Goal: Task Accomplishment & Management: Use online tool/utility

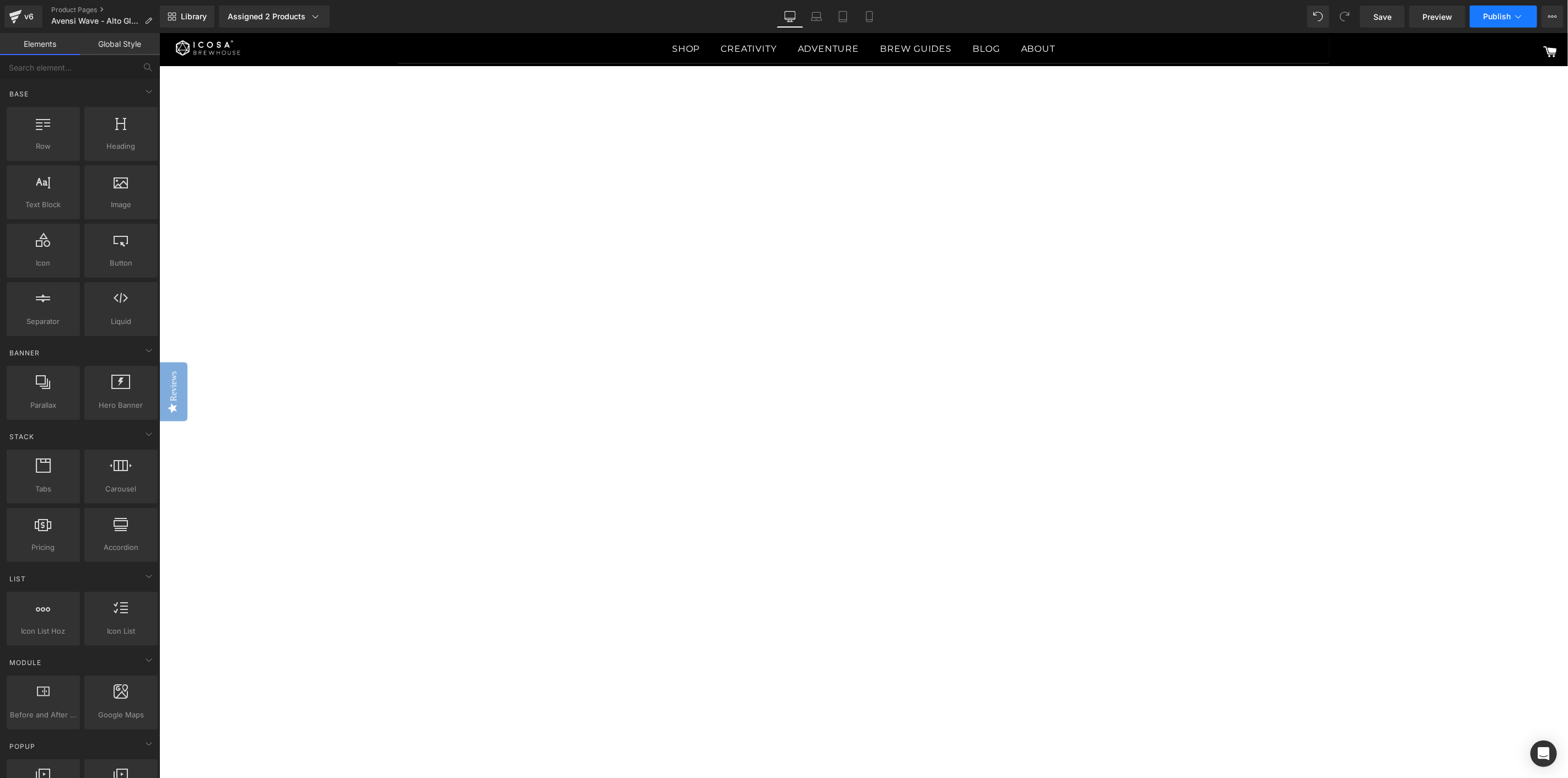
click at [1490, 18] on span "Publish" at bounding box center [1496, 17] width 27 height 9
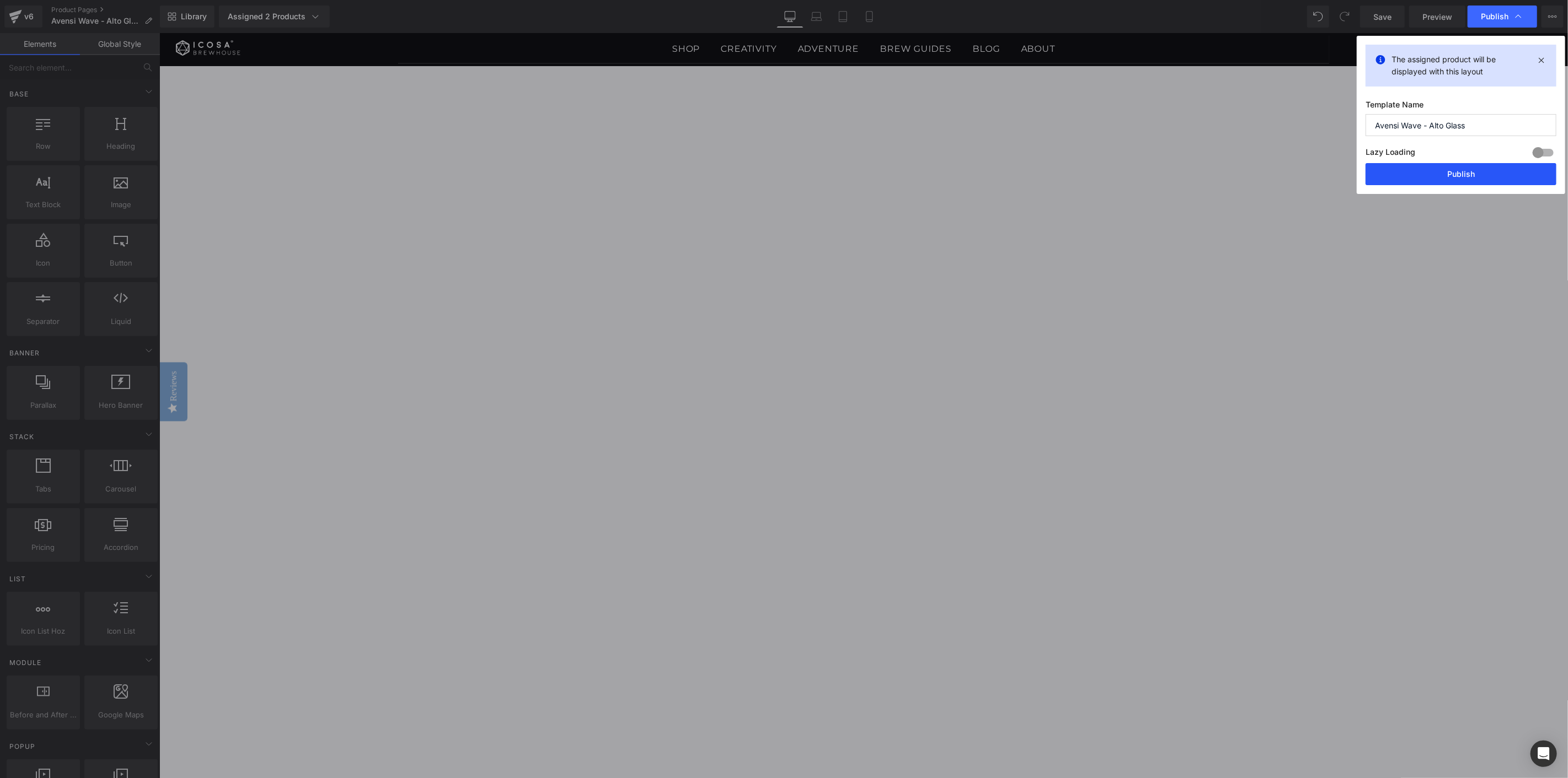
click at [1465, 177] on button "Publish" at bounding box center [1460, 174] width 190 height 22
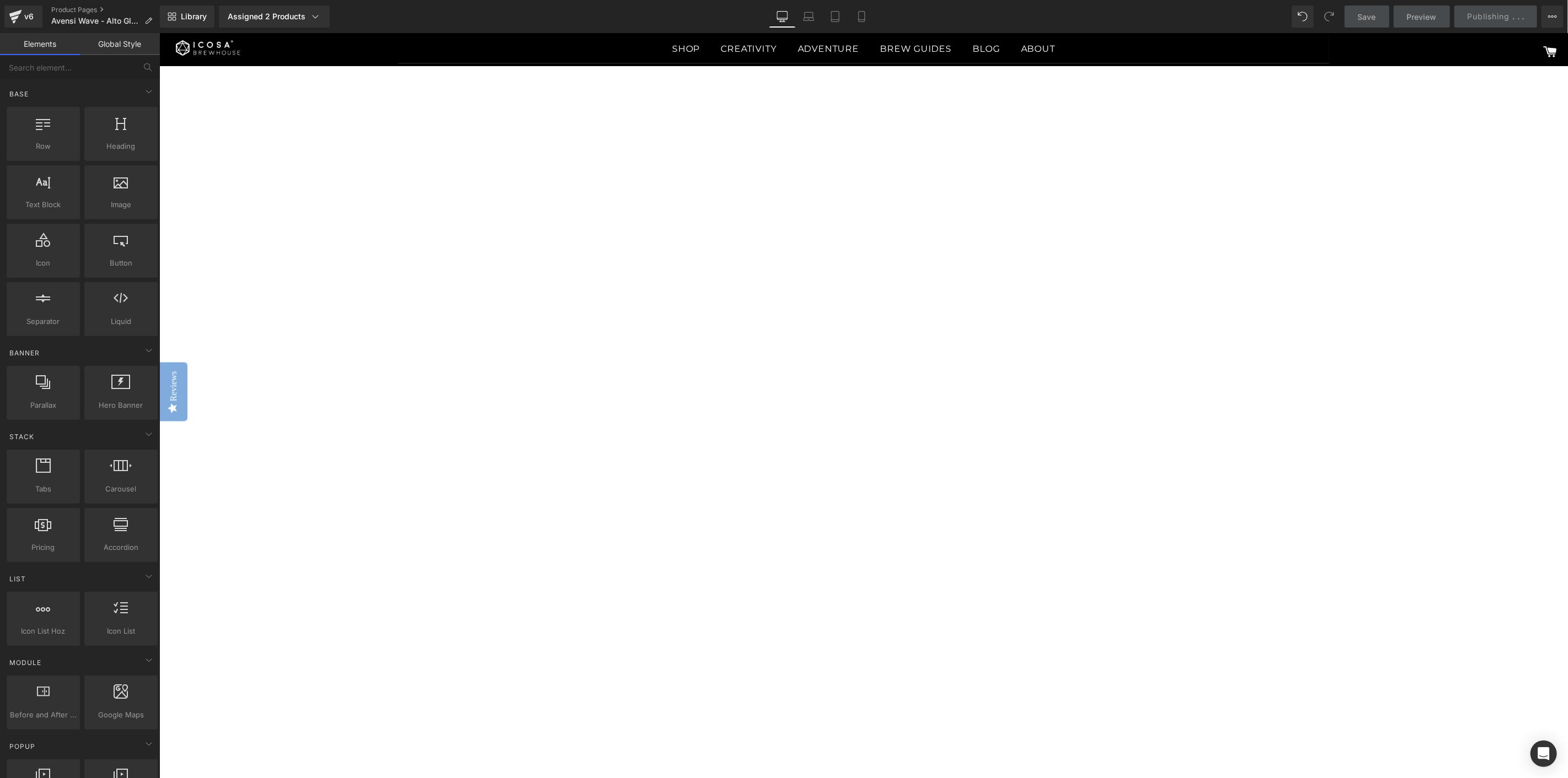
click at [159, 32] on icon at bounding box center [159, 32] width 0 height 0
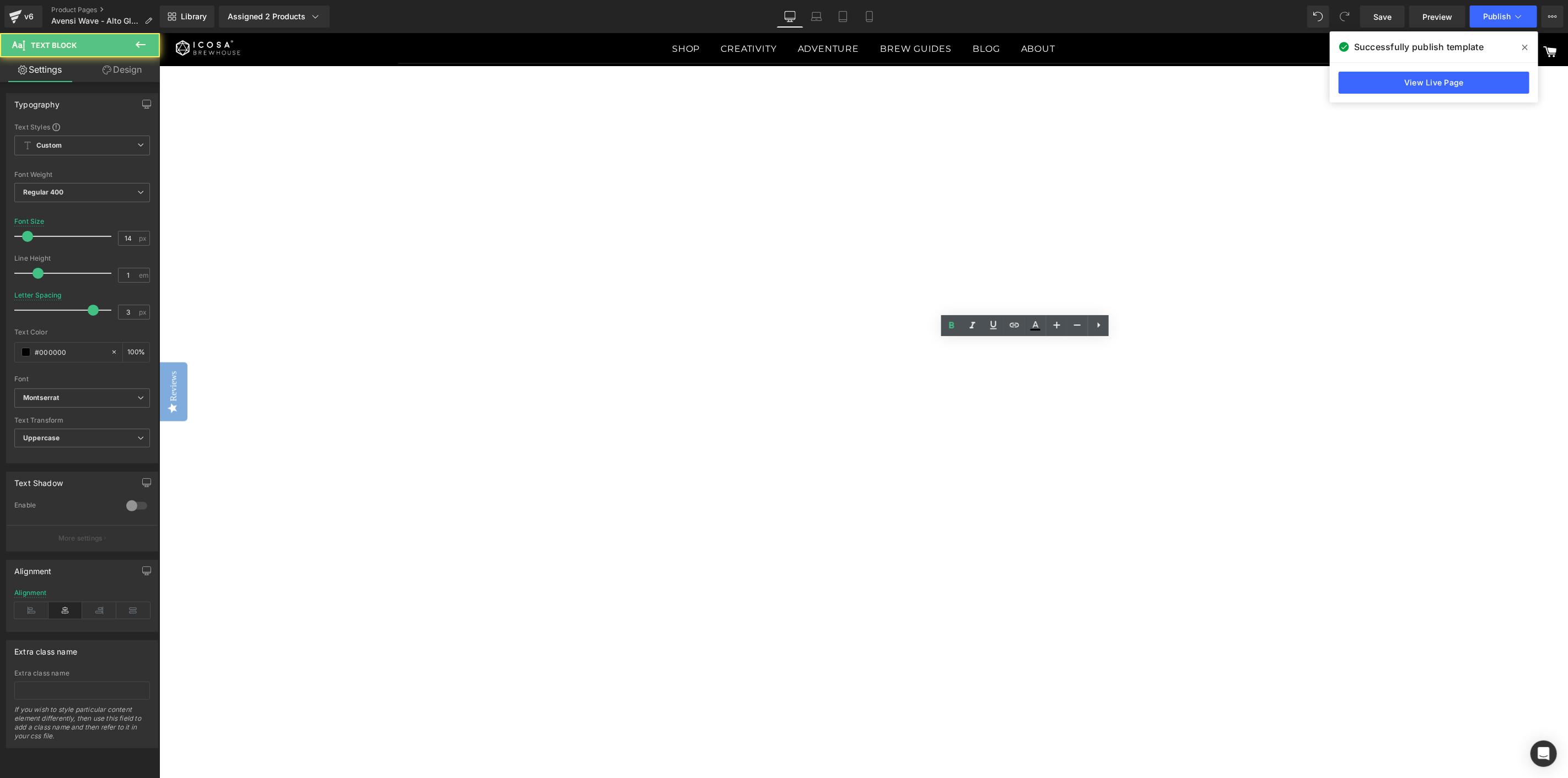
drag, startPoint x: 1075, startPoint y: 344, endPoint x: 1040, endPoint y: 339, distance: 35.4
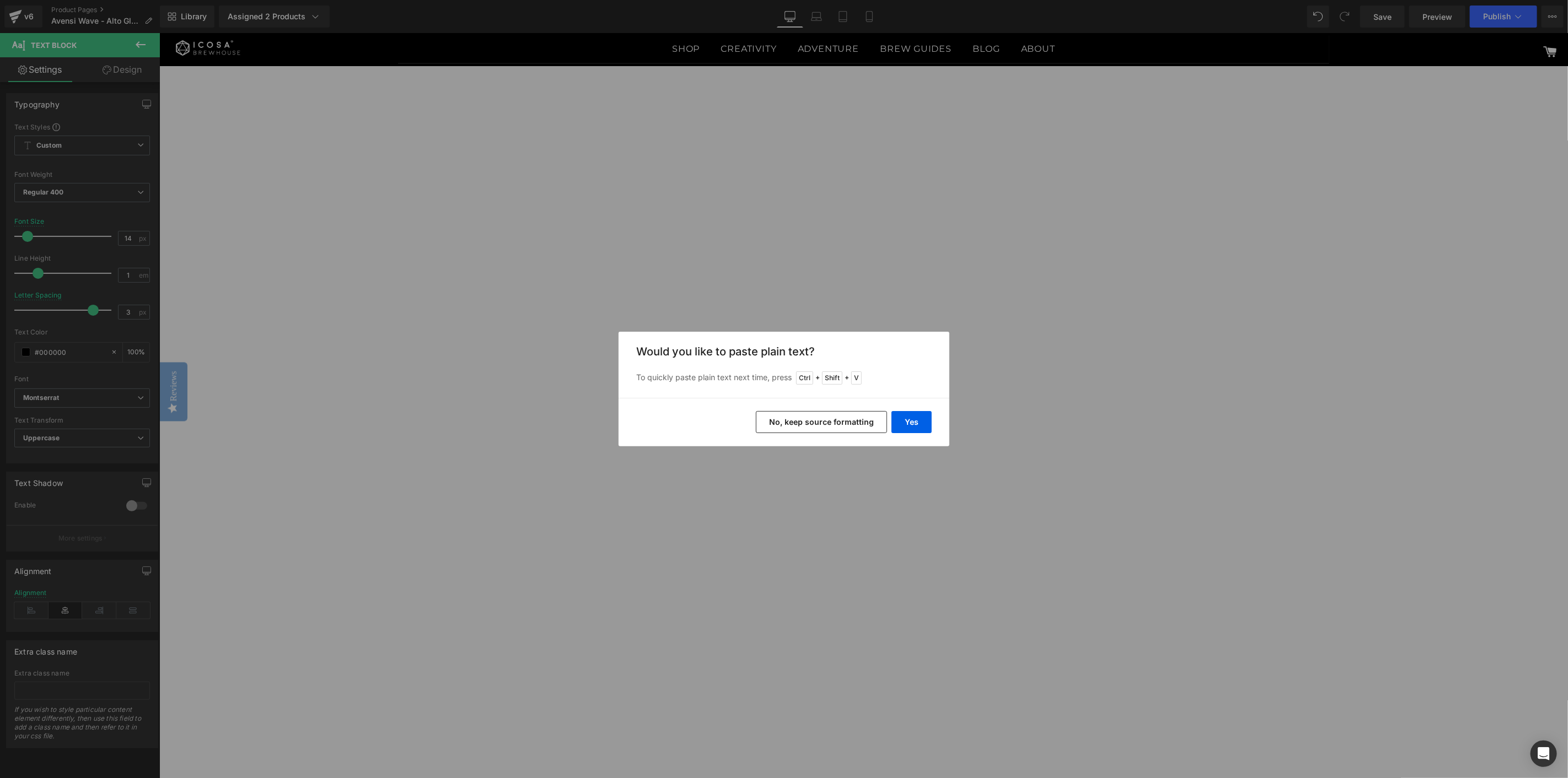
click at [856, 422] on button "No, keep source formatting" at bounding box center [821, 422] width 131 height 22
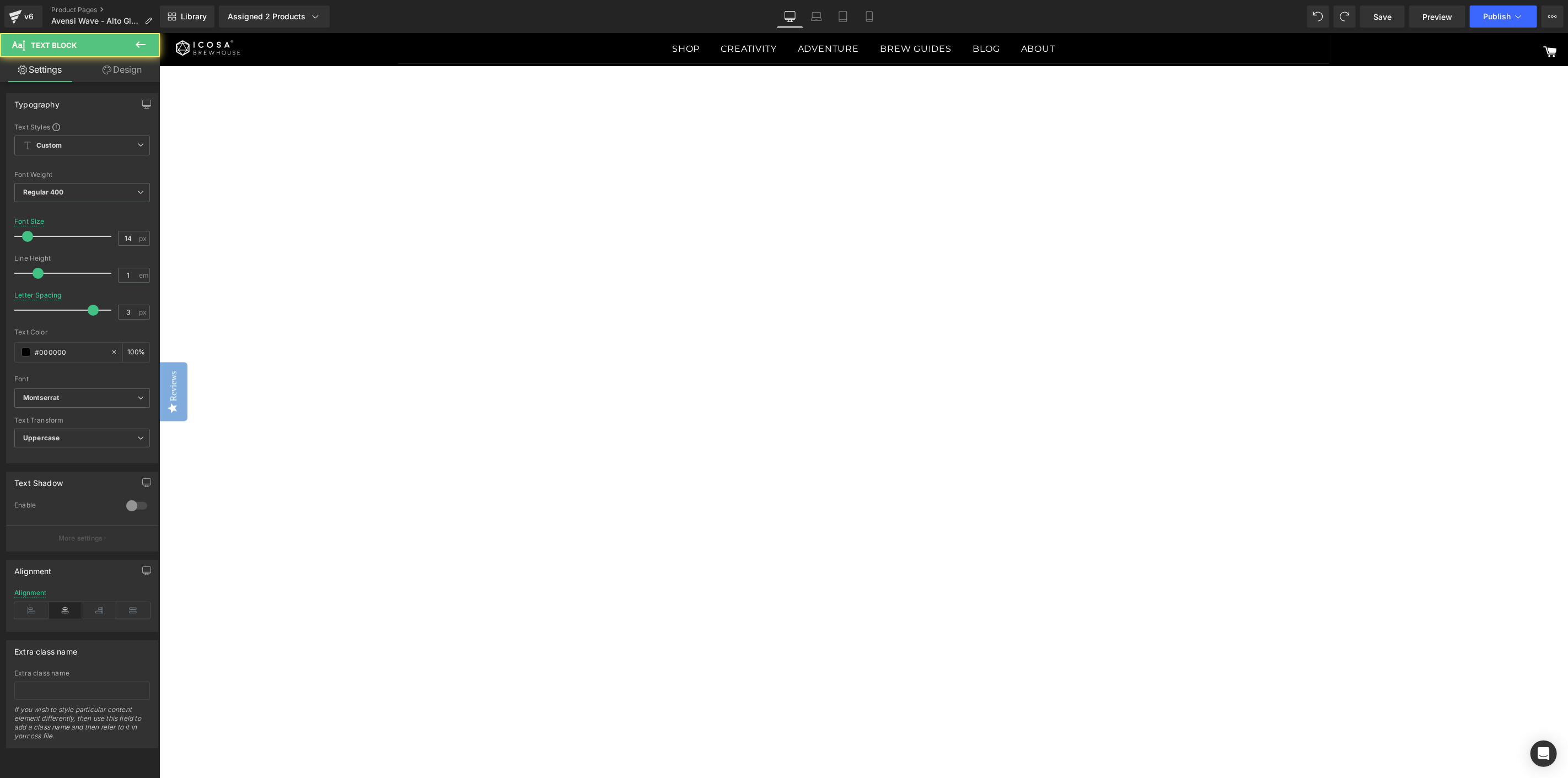
drag, startPoint x: 1048, startPoint y: 345, endPoint x: 1076, endPoint y: 343, distance: 28.1
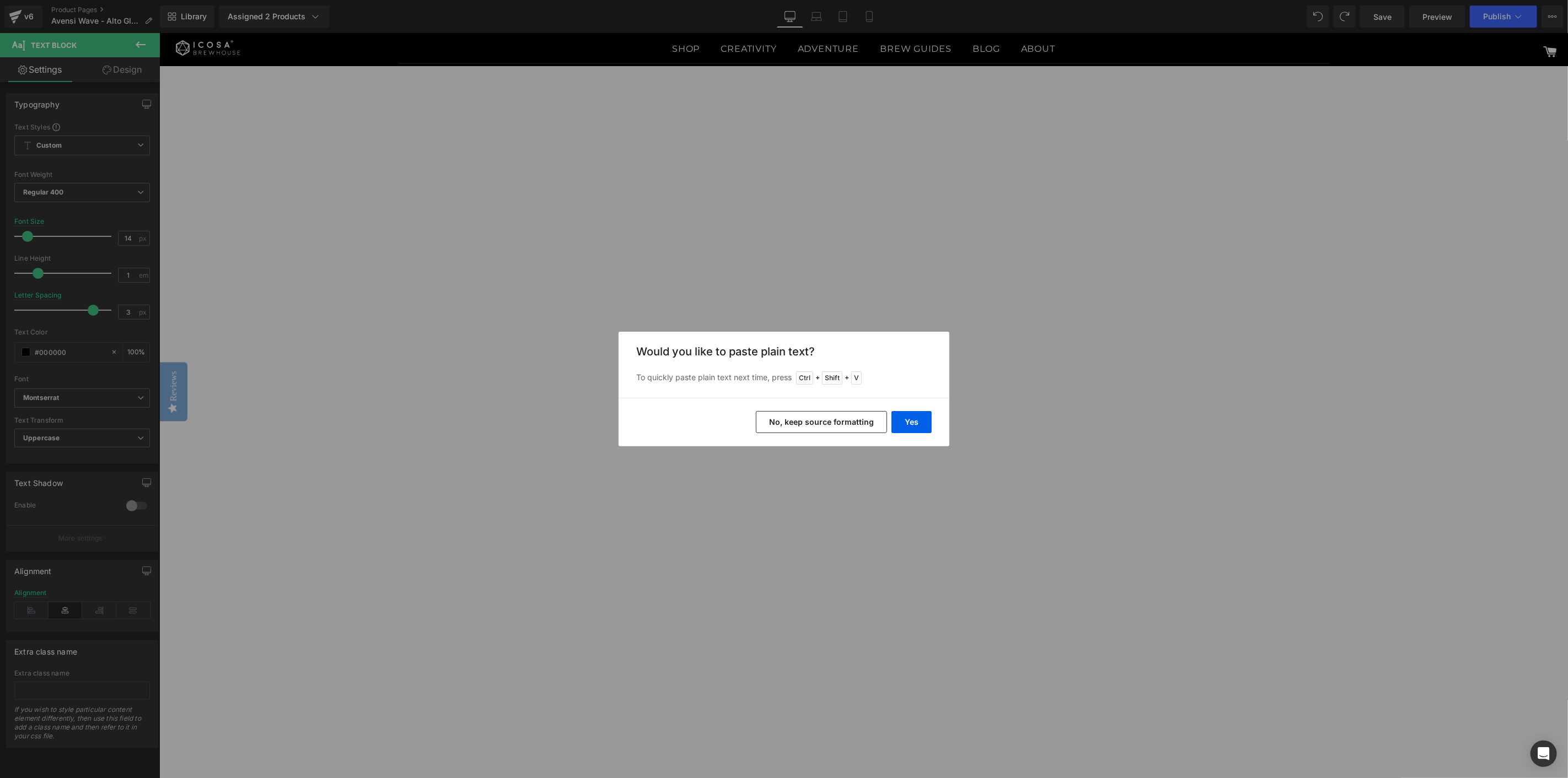
click at [859, 418] on button "No, keep source formatting" at bounding box center [821, 422] width 131 height 22
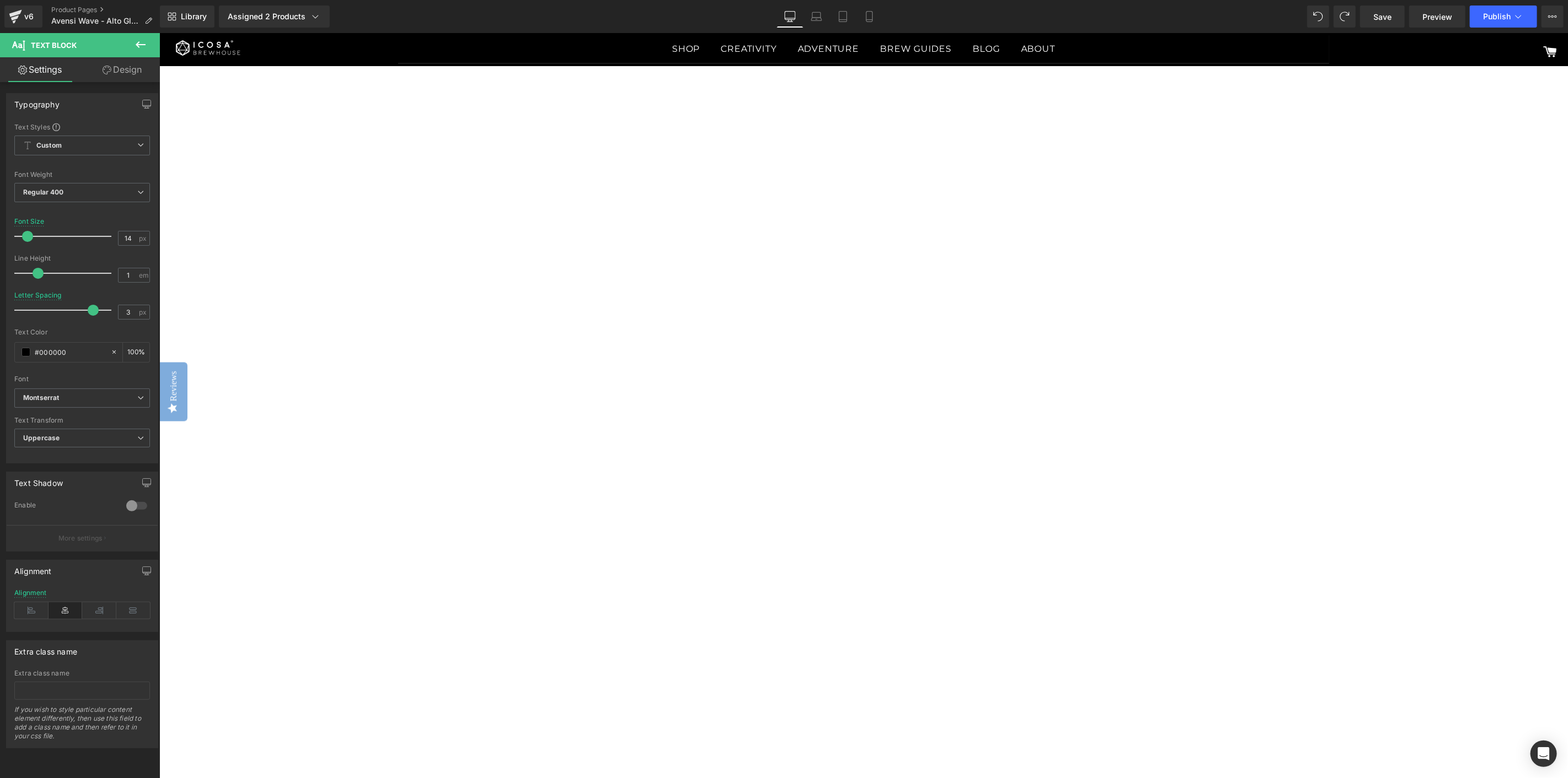
click at [1513, 22] on button "Publish" at bounding box center [1503, 17] width 67 height 22
click at [1556, 15] on button "View Live Page View with current Template Save Template to Library Schedule Pub…" at bounding box center [1552, 17] width 22 height 22
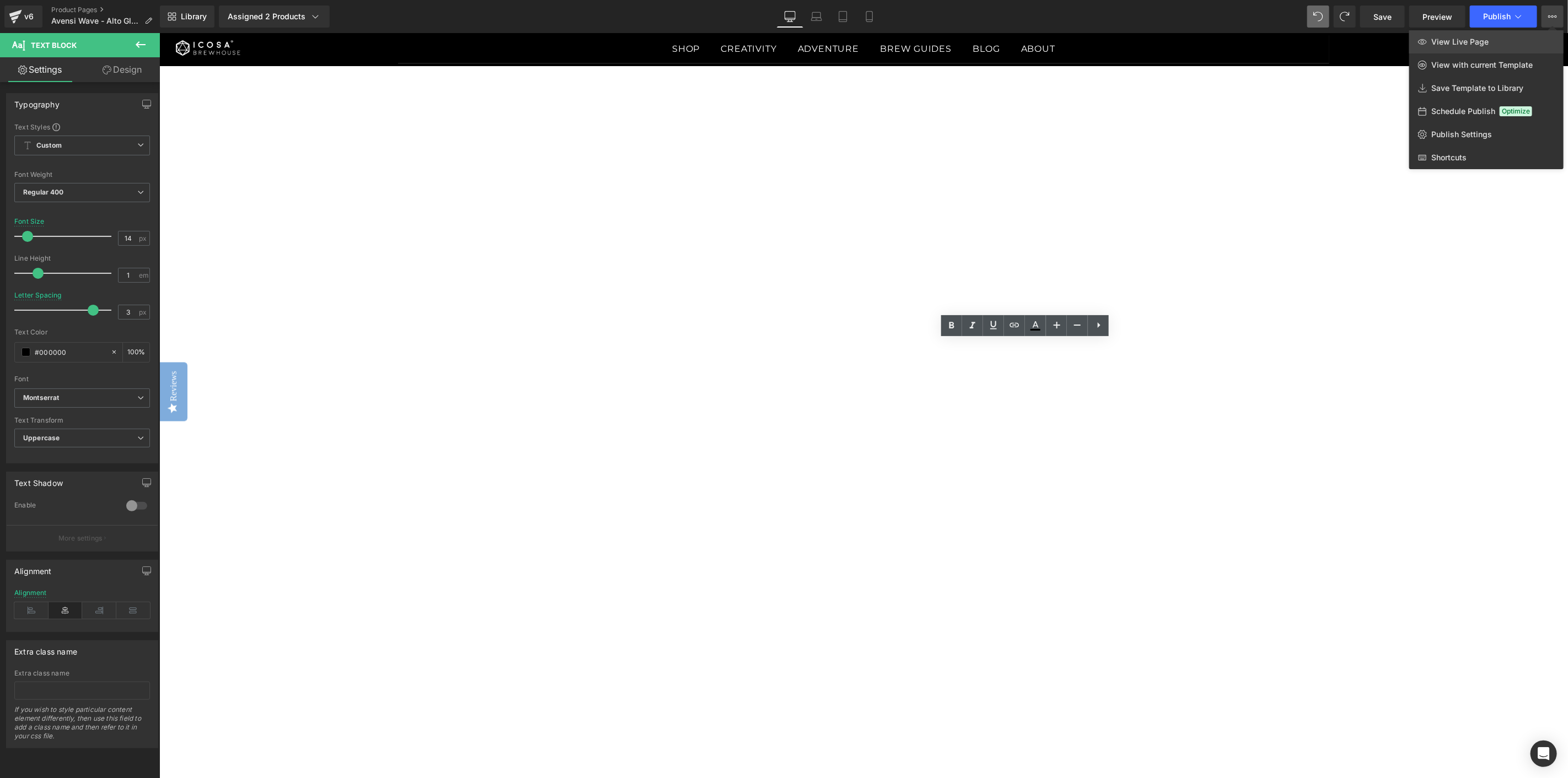
click at [1464, 42] on span "View Live Page" at bounding box center [1459, 42] width 57 height 10
